Goal: Find specific page/section: Find specific page/section

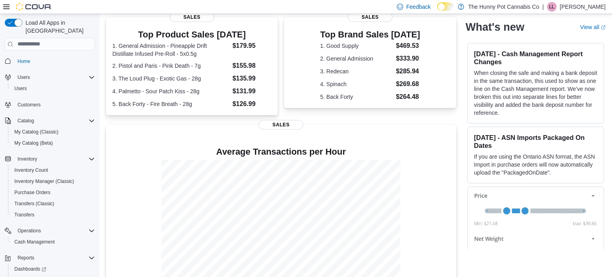
scroll to position [178, 0]
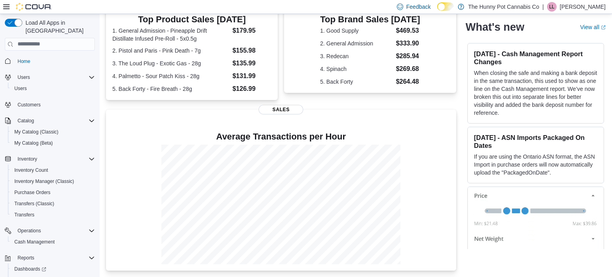
click at [461, 107] on div "[STREET_ADDRESS][PERSON_NAME][PERSON_NAME] Updated 1 minute(s) ago 0 units / 0 …" at bounding box center [355, 73] width 499 height 396
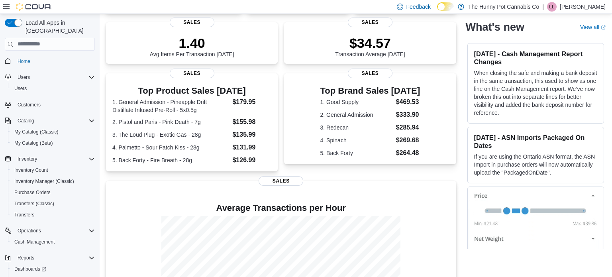
scroll to position [0, 0]
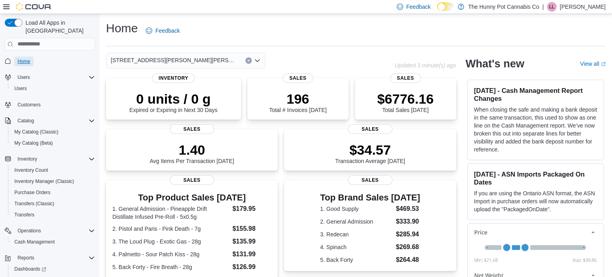
click at [20, 58] on span "Home" at bounding box center [24, 61] width 13 height 6
click at [27, 238] on span "Cash Management" at bounding box center [34, 241] width 40 height 6
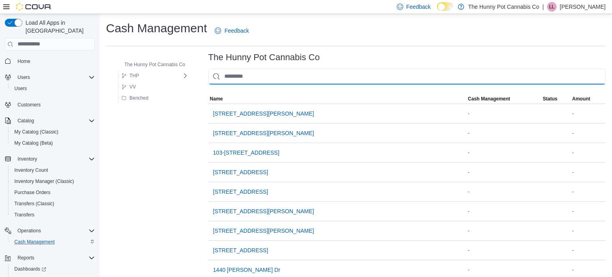
click at [244, 78] on input "This is a search bar. As you type, the results lower in the page will automatic…" at bounding box center [406, 76] width 397 height 16
type input "**"
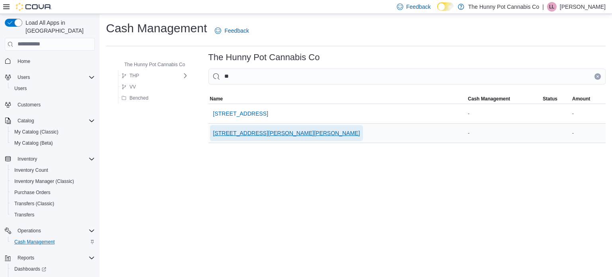
click at [248, 130] on span "[STREET_ADDRESS][PERSON_NAME][PERSON_NAME]" at bounding box center [286, 133] width 147 height 8
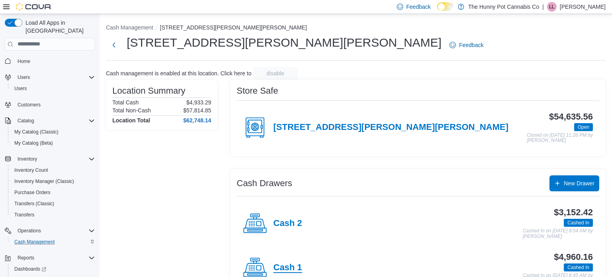
click at [292, 264] on h4 "Cash 1" at bounding box center [287, 267] width 29 height 10
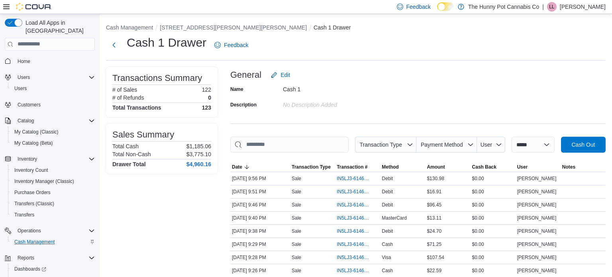
click at [450, 69] on div "General Edit" at bounding box center [417, 75] width 375 height 16
click at [429, 37] on div "Cash 1 Drawer Feedback" at bounding box center [355, 45] width 499 height 21
click at [24, 58] on span "Home" at bounding box center [24, 61] width 13 height 6
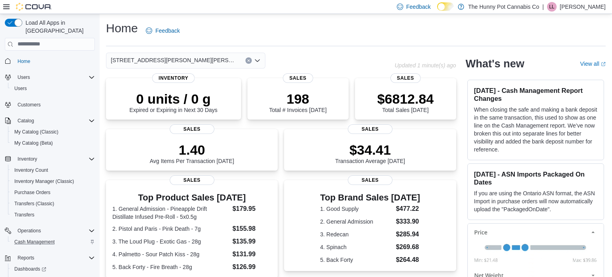
click at [393, 57] on div "[STREET_ADDRESS][PERSON_NAME][PERSON_NAME]" at bounding box center [250, 61] width 288 height 16
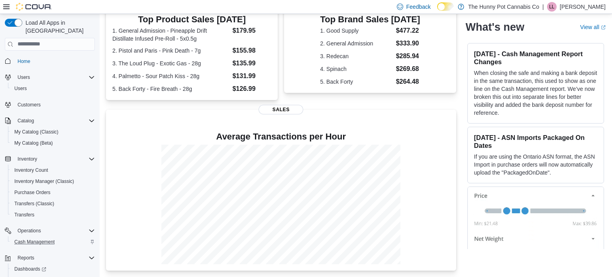
click at [464, 113] on div "[STREET_ADDRESS][PERSON_NAME][PERSON_NAME] Updated 1 minute(s) ago 0 units / 0 …" at bounding box center [355, 73] width 499 height 396
